Goal: Contribute content: Add original content to the website for others to see

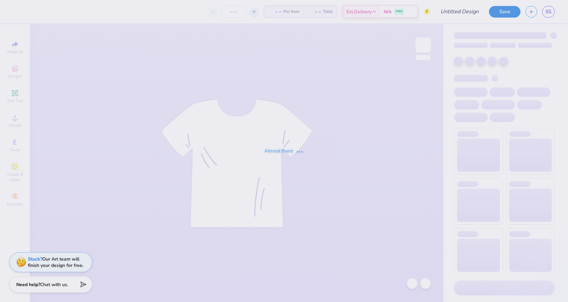
type input "[PERSON_NAME] : [GEOGRAPHIC_DATA]"
type input "24"
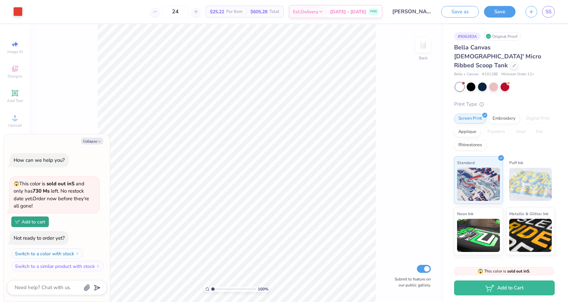
click at [88, 98] on div "100 % Back Submit to feature on our public gallery." at bounding box center [236, 163] width 413 height 278
click at [100, 140] on icon "button" at bounding box center [99, 142] width 4 height 4
type textarea "x"
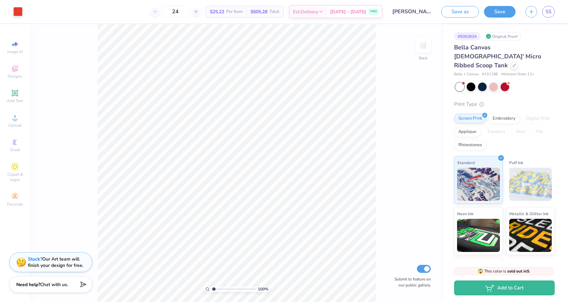
type input "1.9"
type textarea "x"
type input "1.97"
type textarea "x"
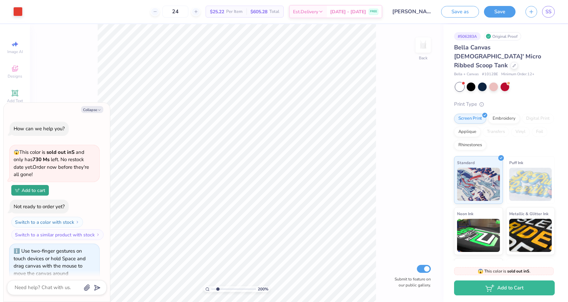
scroll to position [9, 0]
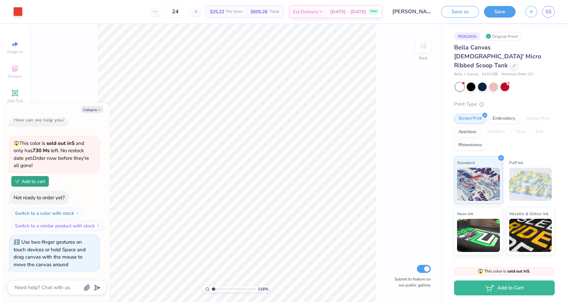
click at [213, 290] on input "range" at bounding box center [233, 289] width 45 height 6
drag, startPoint x: 213, startPoint y: 290, endPoint x: 203, endPoint y: 297, distance: 11.7
type input "1"
click at [211, 292] on input "range" at bounding box center [233, 289] width 45 height 6
